Goal: Navigation & Orientation: Go to known website

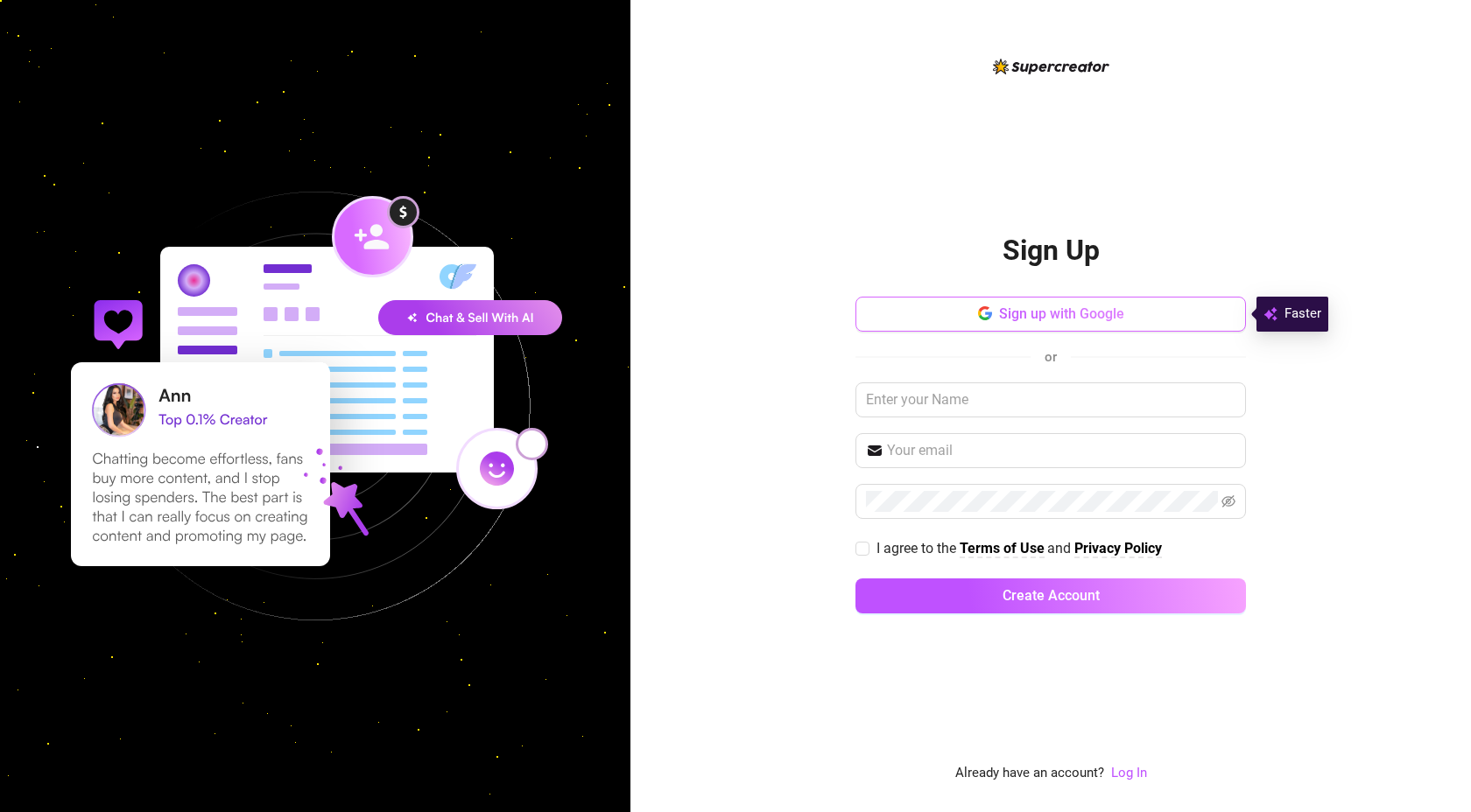
click at [1068, 324] on button "Sign up with Google" at bounding box center [1050, 314] width 390 height 35
click at [1125, 785] on div "Sign Up Sign up with Google or I agree to the Terms of Use and Privacy Policy C…" at bounding box center [1051, 406] width 841 height 812
click at [1126, 778] on link "Log In" at bounding box center [1128, 772] width 36 height 15
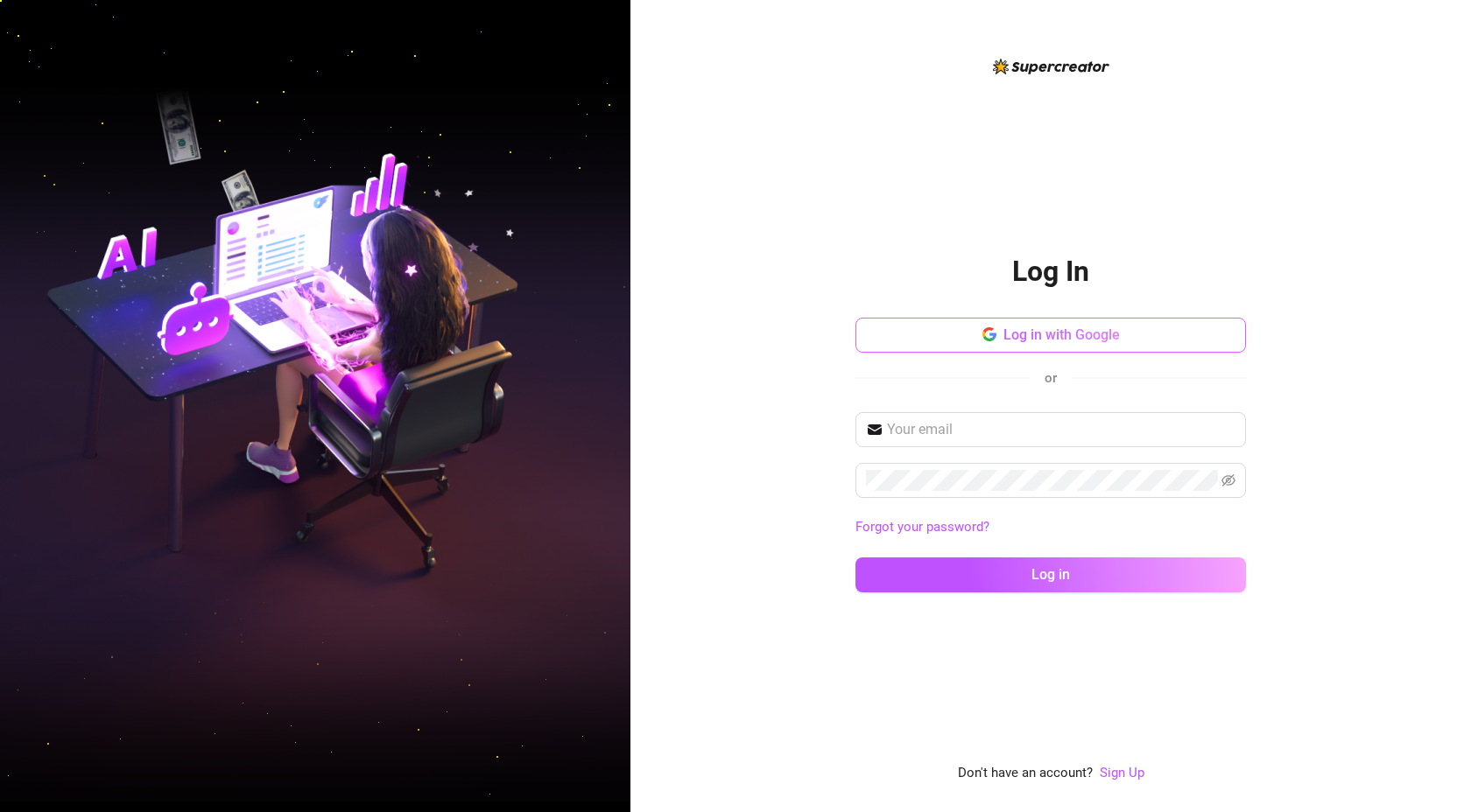
click at [1040, 332] on span "Log in with Google" at bounding box center [1061, 334] width 116 height 16
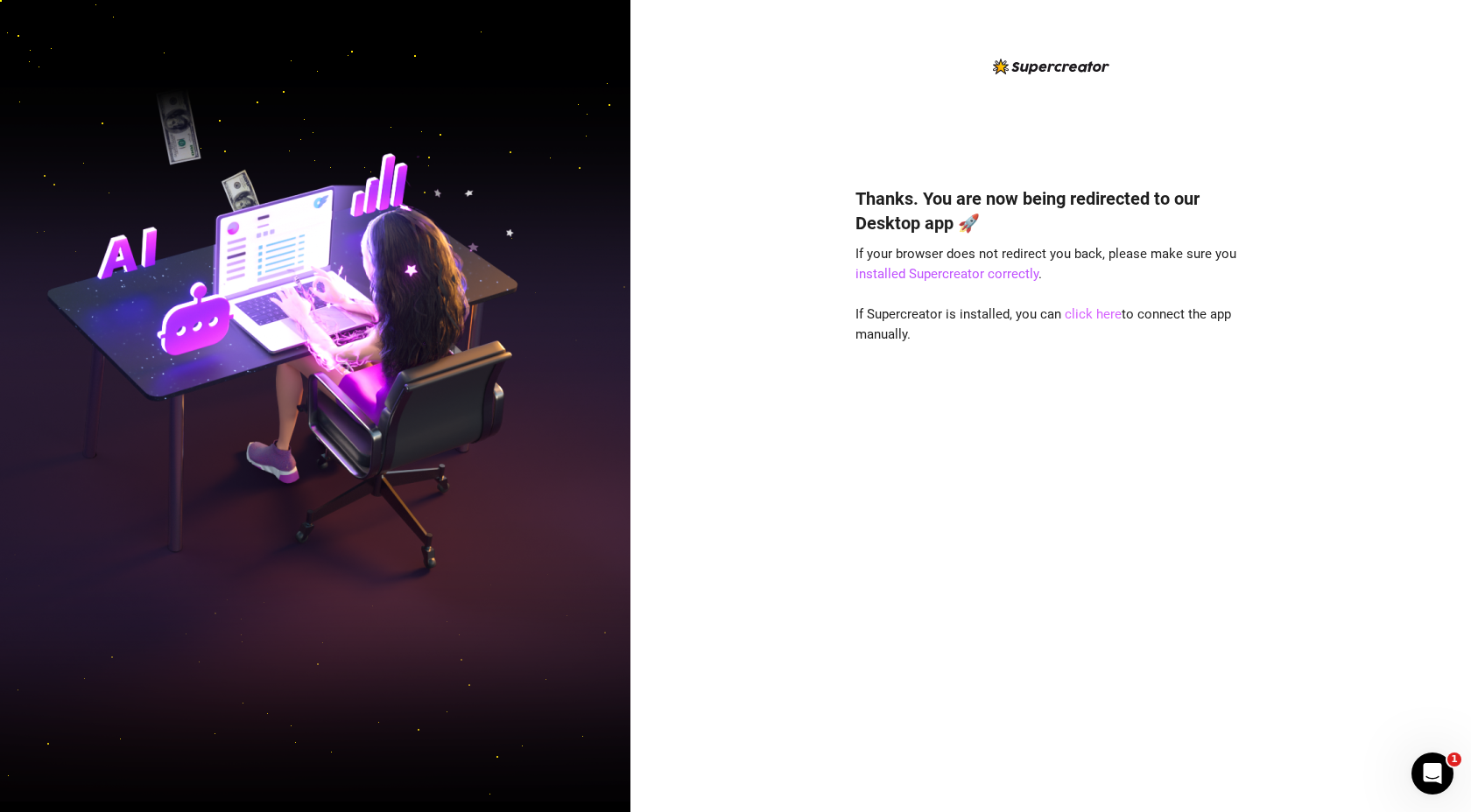
click at [1094, 316] on link "click here" at bounding box center [1092, 314] width 57 height 15
